Goal: Information Seeking & Learning: Learn about a topic

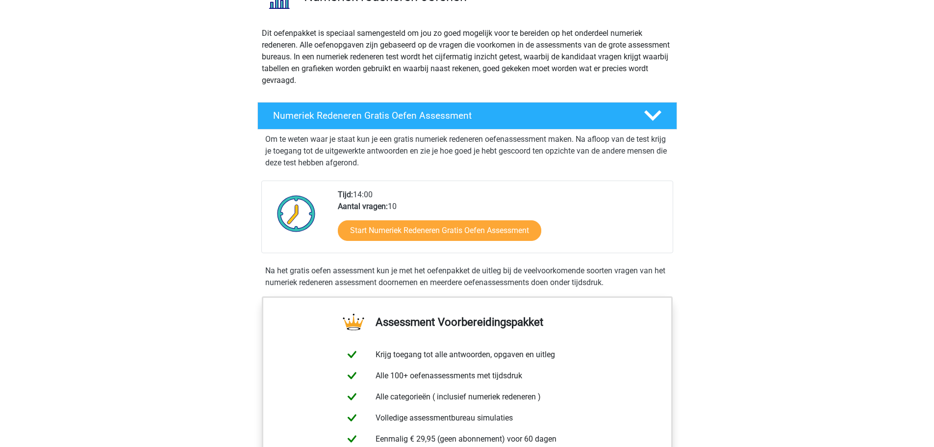
scroll to position [147, 0]
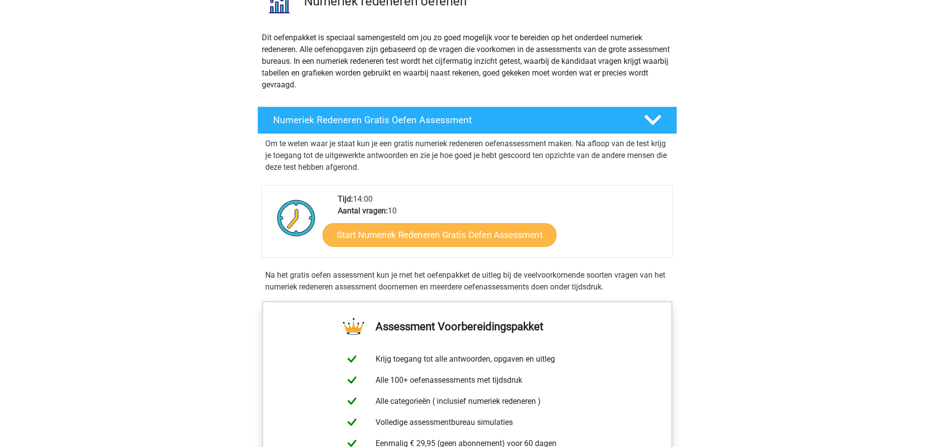
scroll to position [98, 0]
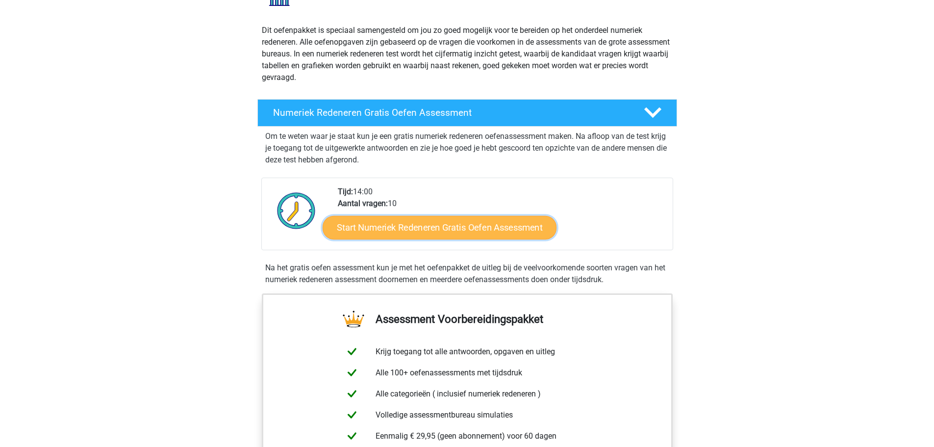
click at [421, 223] on link "Start Numeriek Redeneren Gratis Oefen Assessment" at bounding box center [440, 227] width 234 height 24
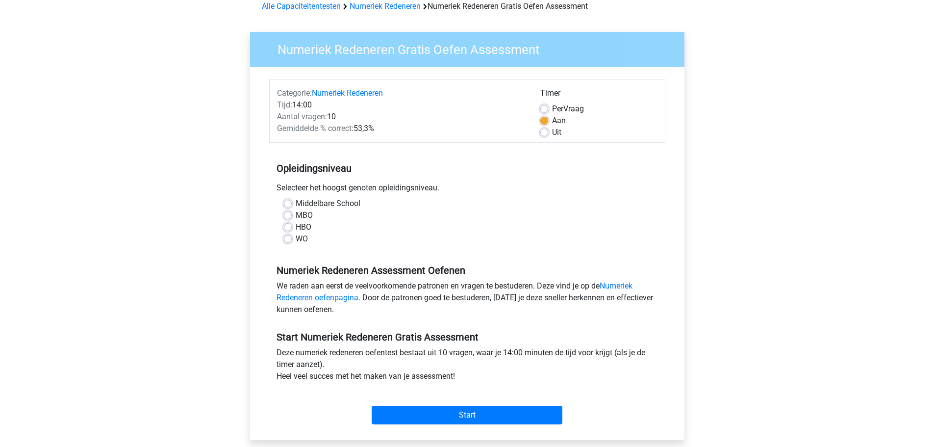
scroll to position [49, 0]
click at [444, 415] on input "Start" at bounding box center [467, 414] width 191 height 19
click at [296, 203] on label "Middelbare School" at bounding box center [328, 203] width 65 height 12
click at [288, 203] on input "Middelbare School" at bounding box center [288, 202] width 8 height 10
radio input "true"
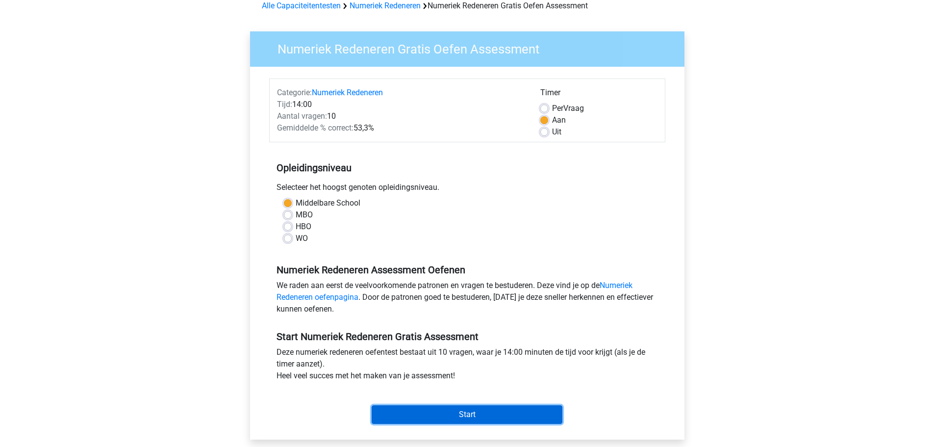
click at [441, 414] on input "Start" at bounding box center [467, 414] width 191 height 19
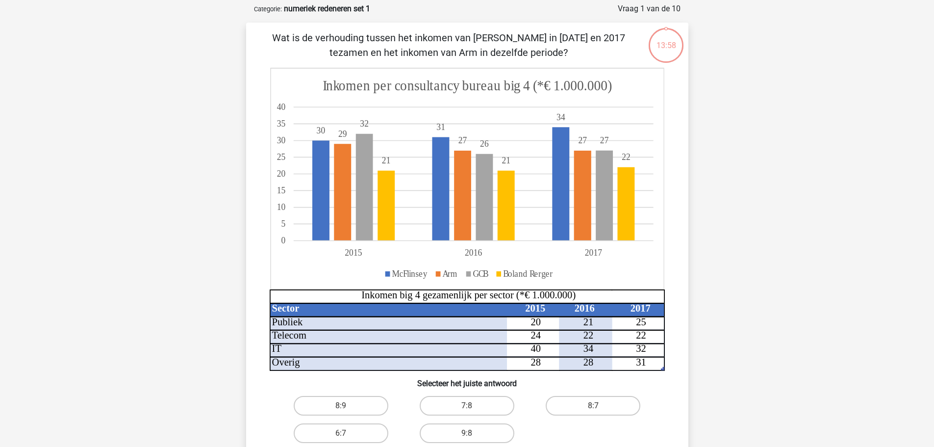
scroll to position [25, 0]
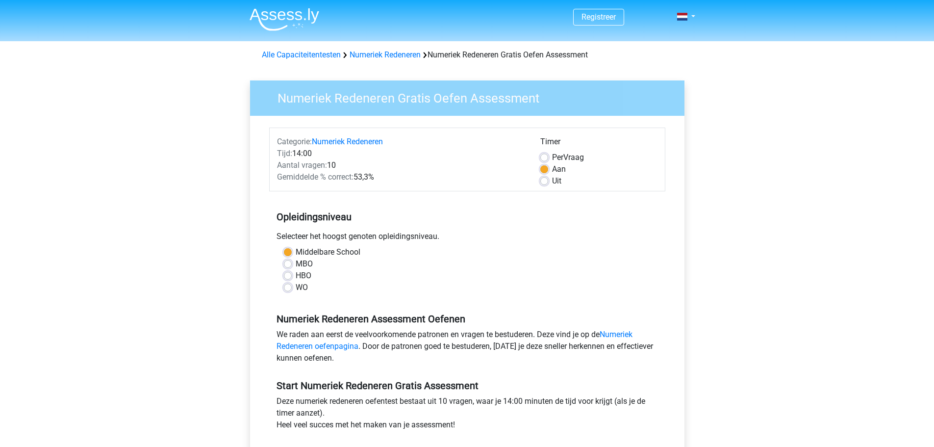
scroll to position [49, 0]
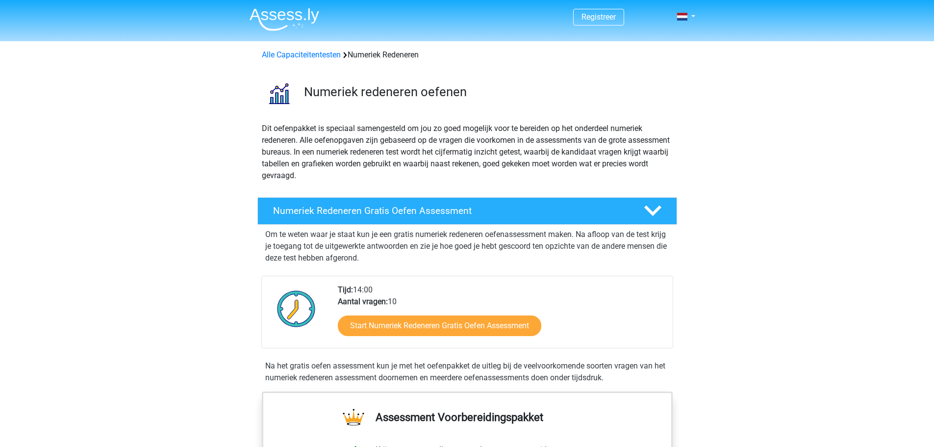
scroll to position [98, 0]
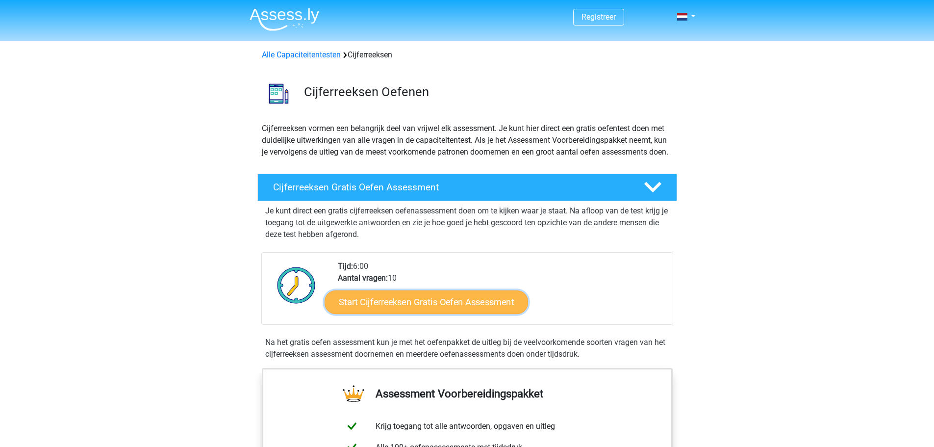
click at [389, 313] on link "Start Cijferreeksen Gratis Oefen Assessment" at bounding box center [425, 302] width 203 height 24
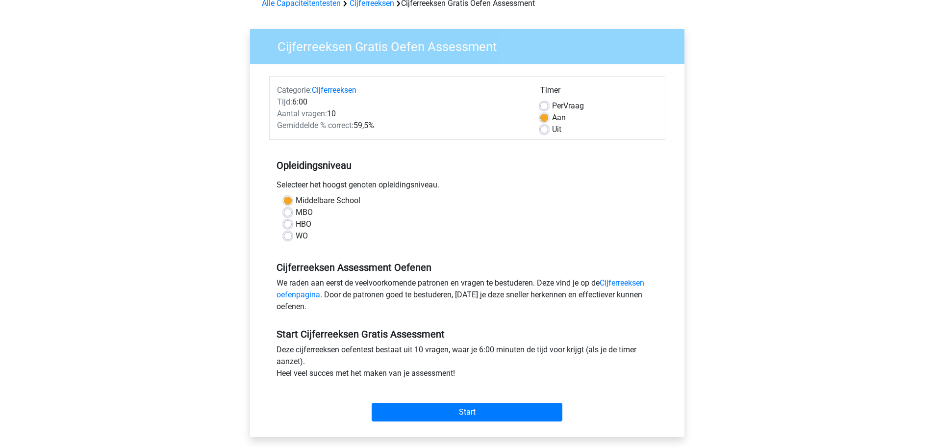
scroll to position [245, 0]
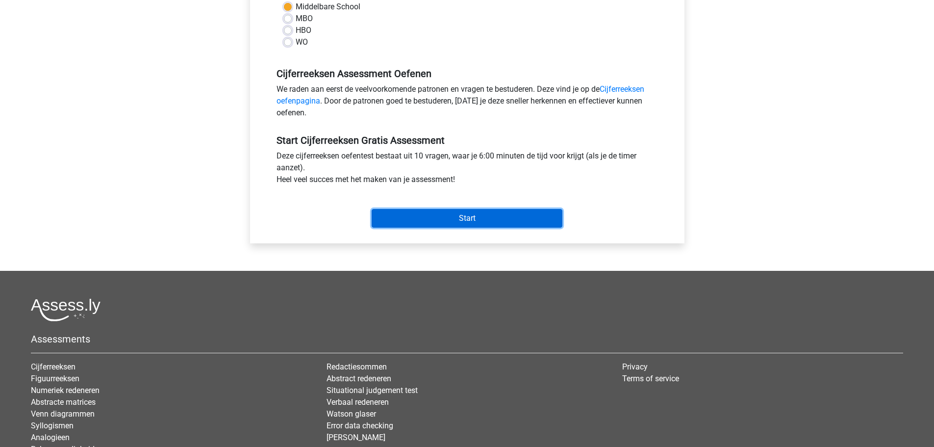
click at [471, 220] on input "Start" at bounding box center [467, 218] width 191 height 19
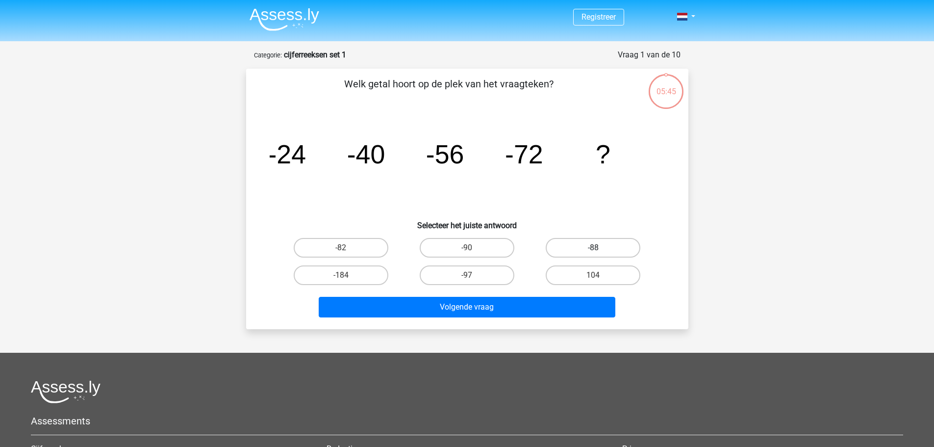
click at [579, 243] on label "-88" at bounding box center [593, 248] width 95 height 20
click at [593, 248] on input "-88" at bounding box center [596, 251] width 6 height 6
radio input "true"
click at [471, 293] on div "Volgende vraag" at bounding box center [467, 305] width 411 height 32
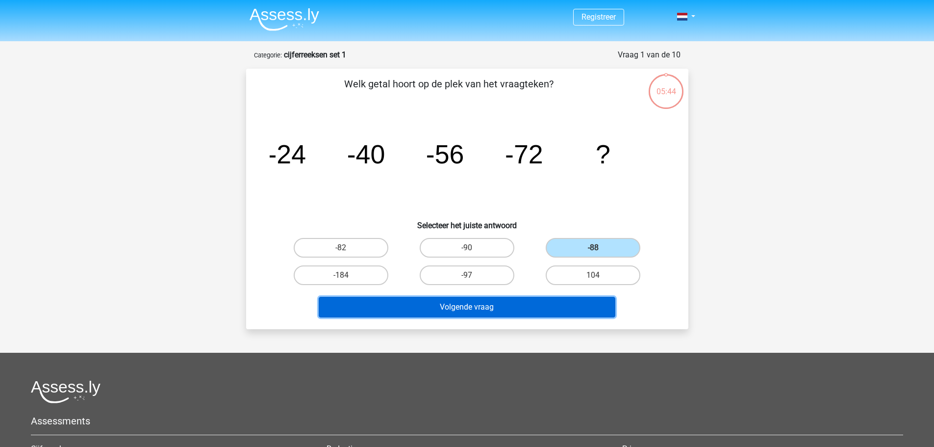
click at [466, 301] on button "Volgende vraag" at bounding box center [467, 307] width 297 height 21
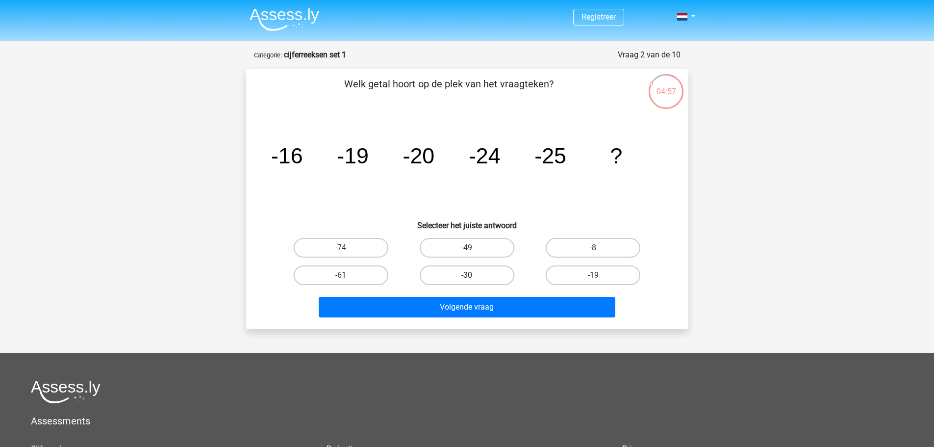
click at [464, 274] on label "-30" at bounding box center [467, 275] width 95 height 20
click at [467, 275] on input "-30" at bounding box center [470, 278] width 6 height 6
radio input "true"
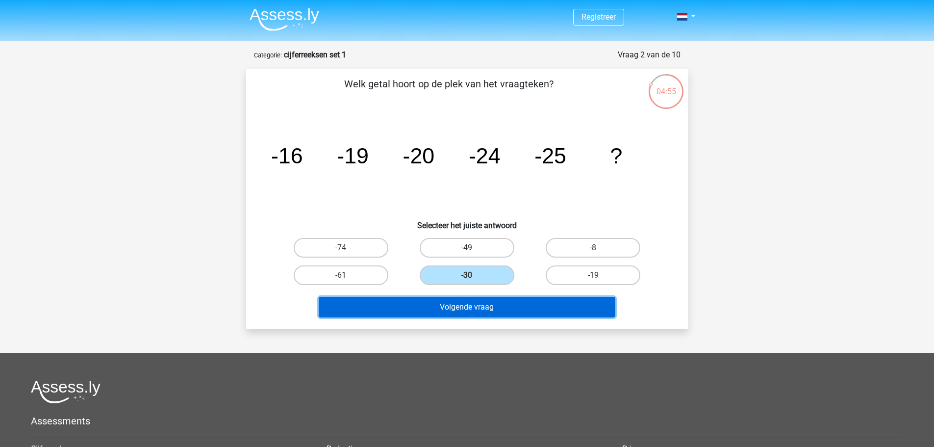
click at [456, 311] on button "Volgende vraag" at bounding box center [467, 307] width 297 height 21
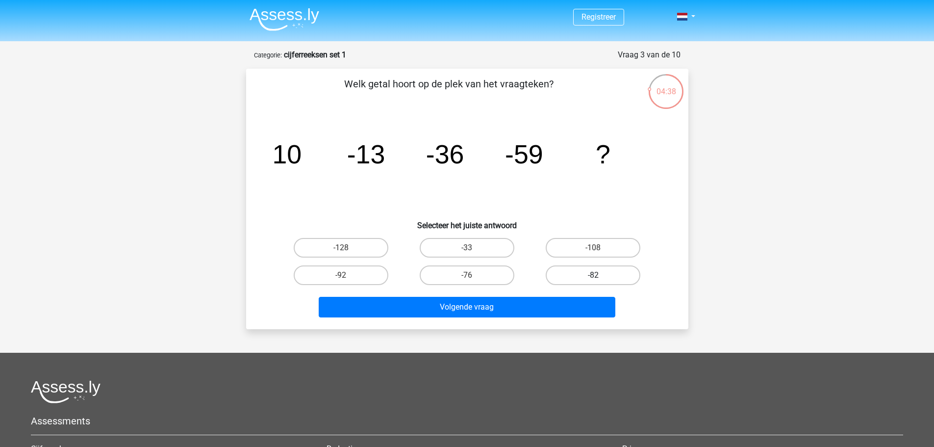
click at [574, 270] on label "-82" at bounding box center [593, 275] width 95 height 20
click at [593, 275] on input "-82" at bounding box center [596, 278] width 6 height 6
radio input "true"
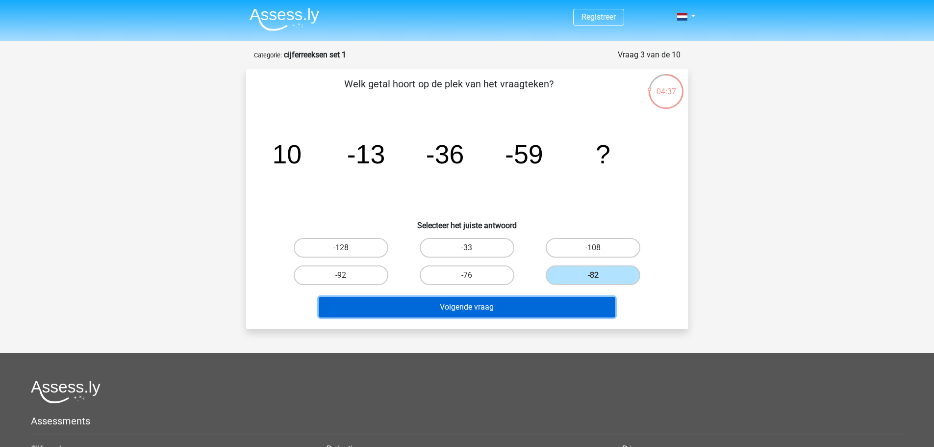
click at [539, 315] on button "Volgende vraag" at bounding box center [467, 307] width 297 height 21
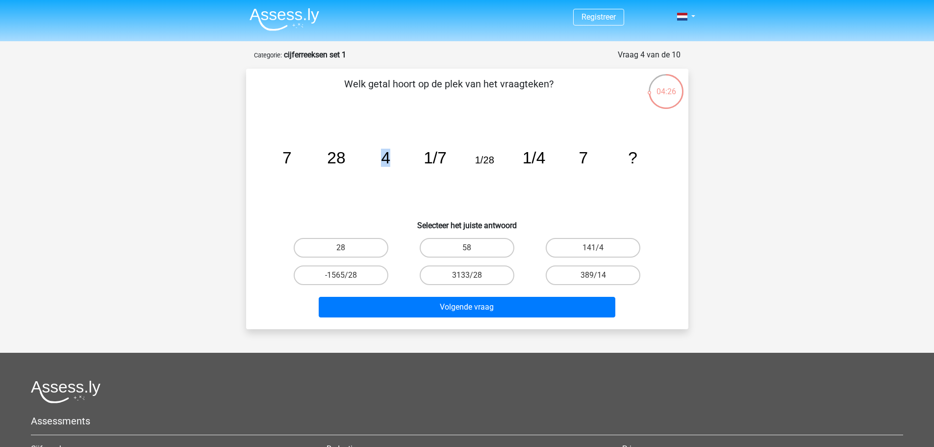
click at [389, 159] on tspan "4" at bounding box center [385, 158] width 9 height 18
click at [390, 173] on icon "image/svg+xml 7 28 4 1/7 1/28 1/4 7 ?" at bounding box center [467, 163] width 395 height 99
drag, startPoint x: 340, startPoint y: 78, endPoint x: 647, endPoint y: 159, distance: 316.7
click at [647, 159] on div "Welk getal hoort op de plek van het vraagteken? image/svg+xml 7 28 4 1/7 1/28 1…" at bounding box center [467, 198] width 434 height 245
copy div "Welk getal hoort op de plek van het vraagteken? image/svg+xml 7 28 4 1/7 1/28 1…"
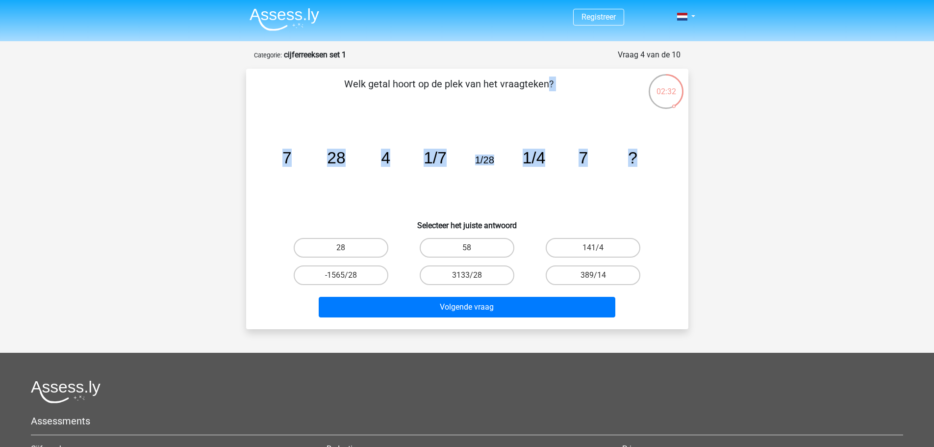
click at [663, 198] on icon "image/svg+xml 7 28 4 1/7 1/28 1/4 7 ?" at bounding box center [467, 163] width 395 height 99
click at [359, 253] on label "28" at bounding box center [341, 248] width 95 height 20
click at [347, 253] on input "28" at bounding box center [344, 251] width 6 height 6
radio input "true"
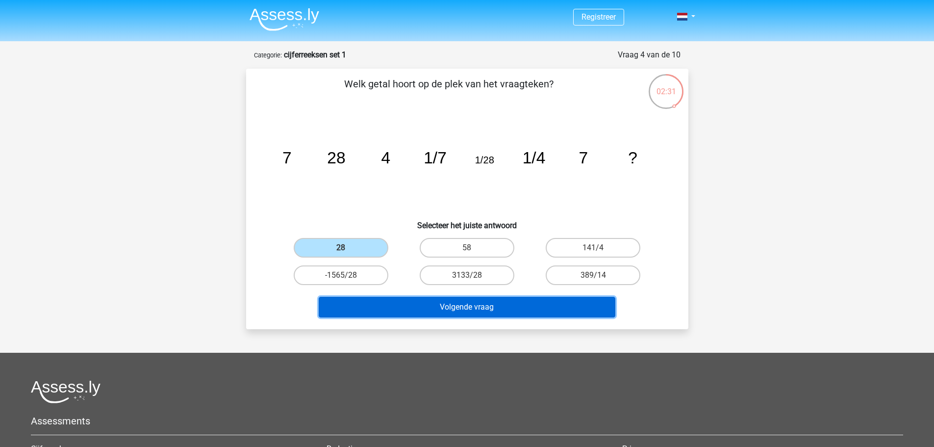
click at [477, 303] on button "Volgende vraag" at bounding box center [467, 307] width 297 height 21
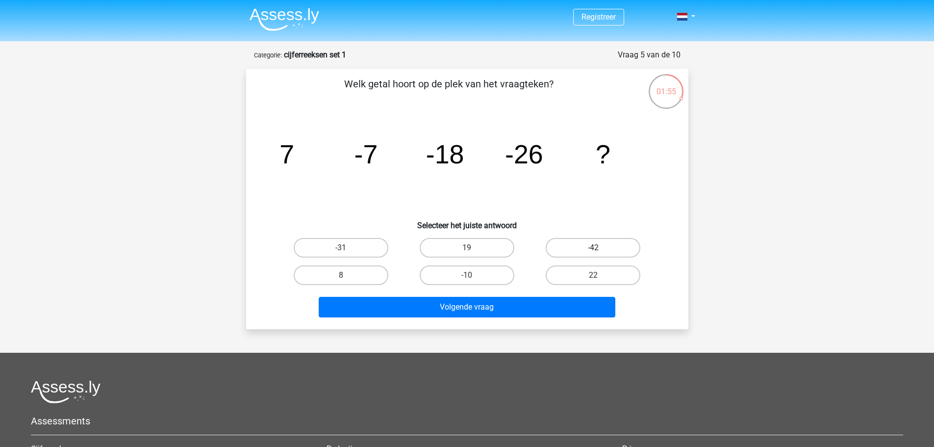
click at [581, 248] on label "-42" at bounding box center [593, 248] width 95 height 20
click at [593, 248] on input "-42" at bounding box center [596, 251] width 6 height 6
radio input "true"
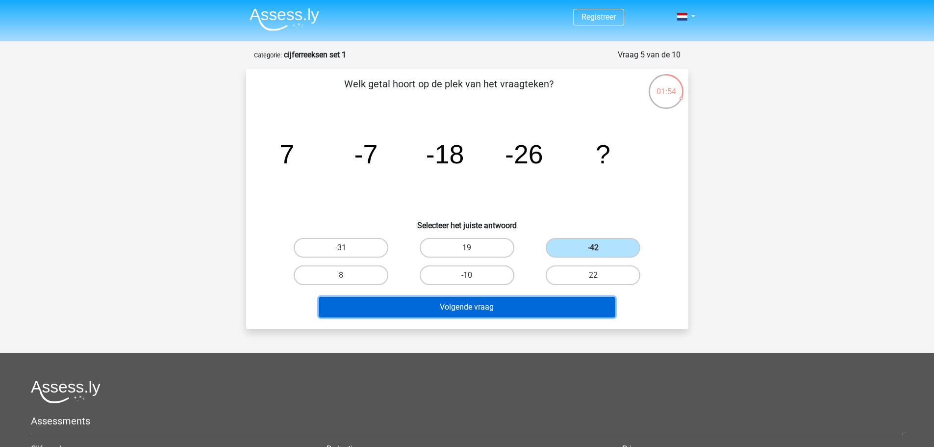
click at [491, 310] on button "Volgende vraag" at bounding box center [467, 307] width 297 height 21
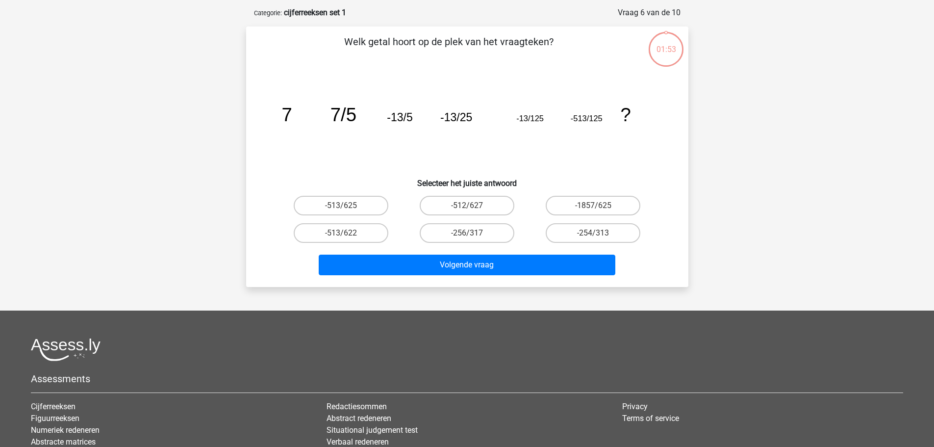
scroll to position [49, 0]
